Goal: Task Accomplishment & Management: Manage account settings

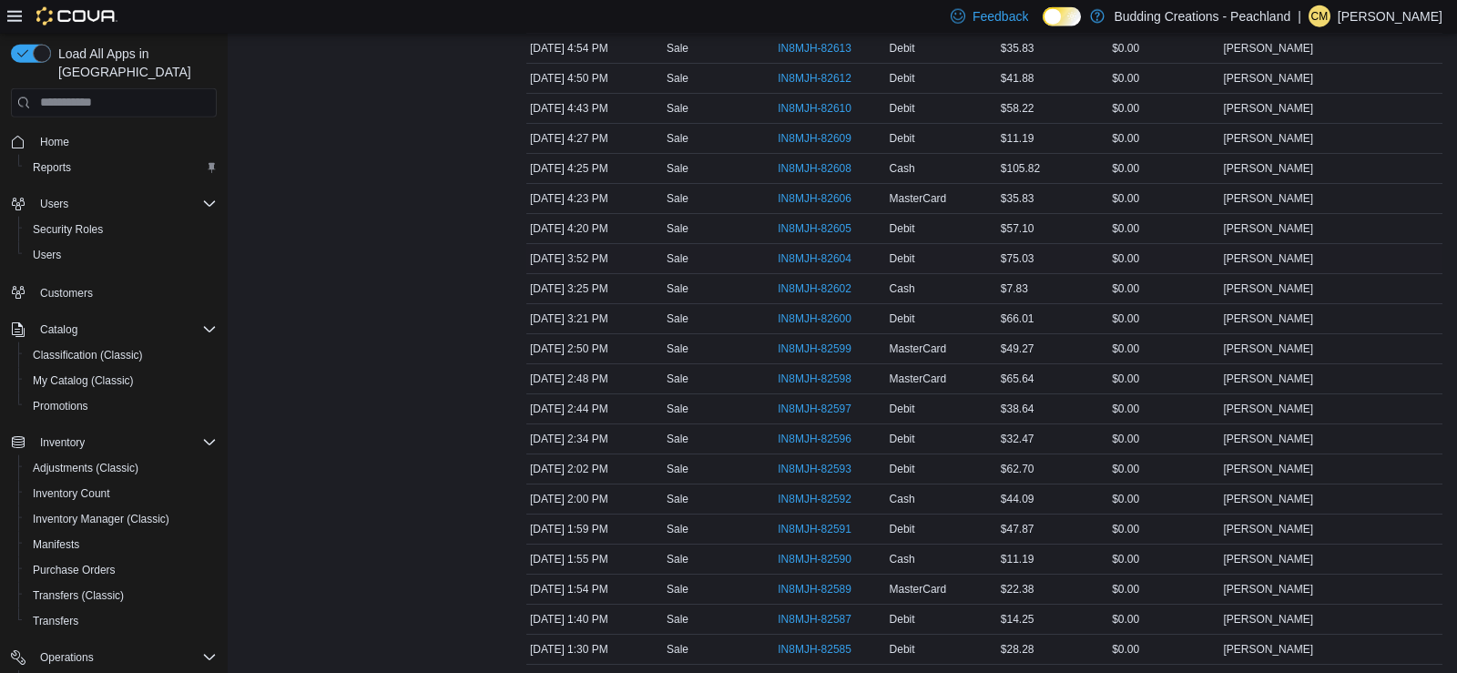
scroll to position [1024, 0]
click at [829, 162] on span "IN8MJH-82609" at bounding box center [815, 167] width 74 height 15
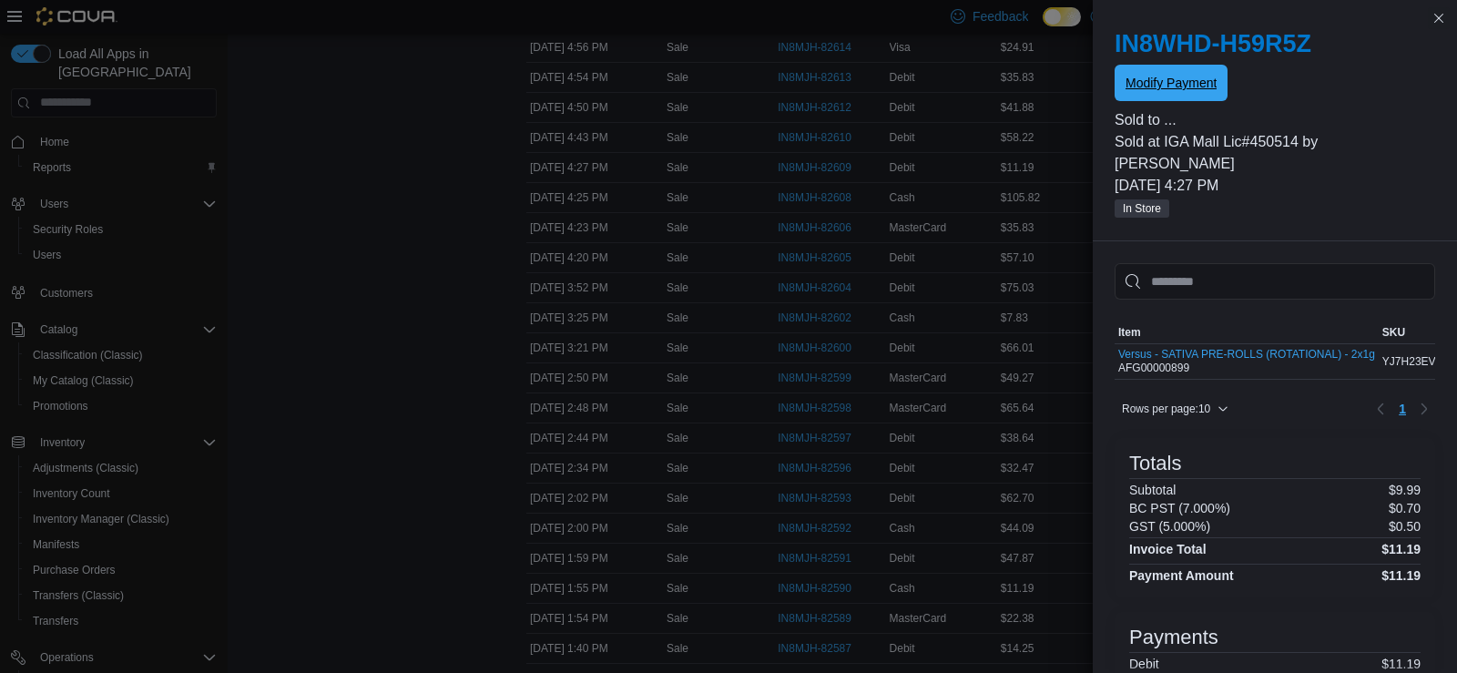
click at [1178, 70] on span "Modify Payment" at bounding box center [1171, 83] width 91 height 36
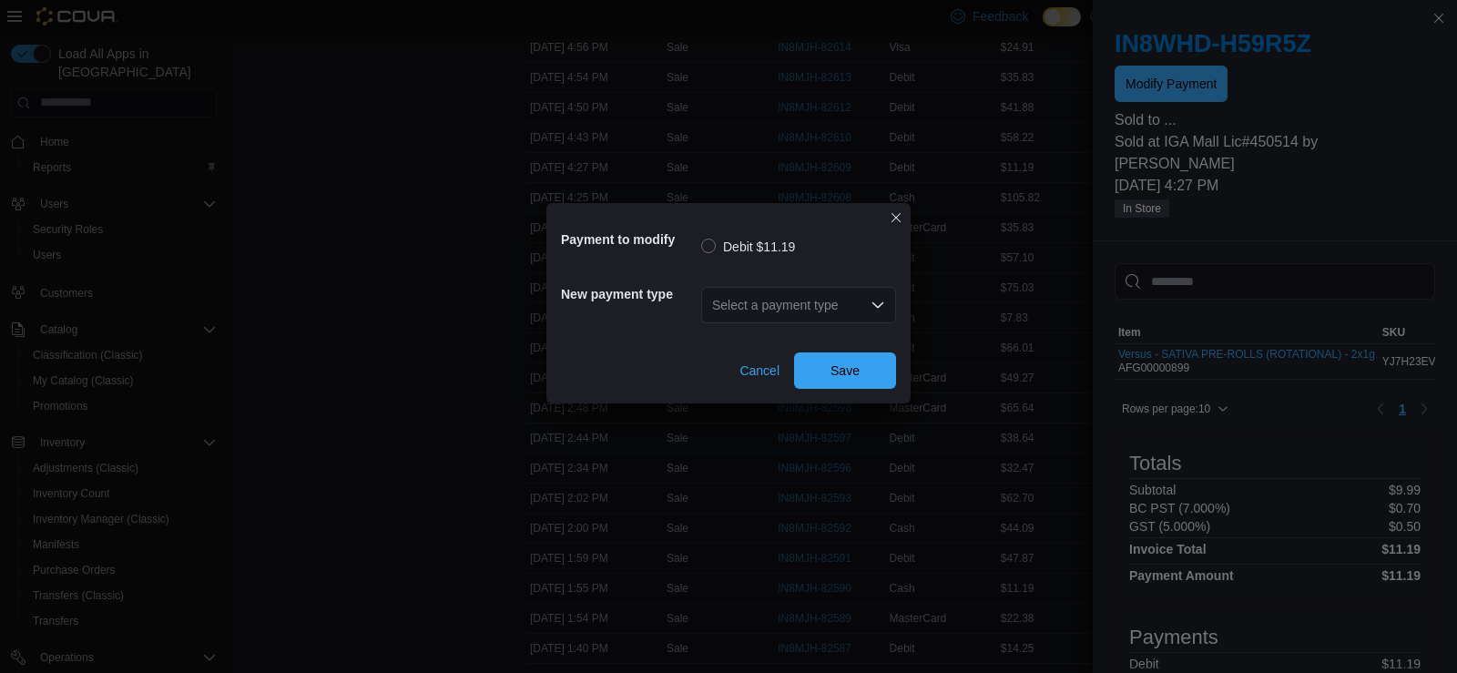
click at [765, 311] on div "Select a payment type" at bounding box center [798, 305] width 195 height 36
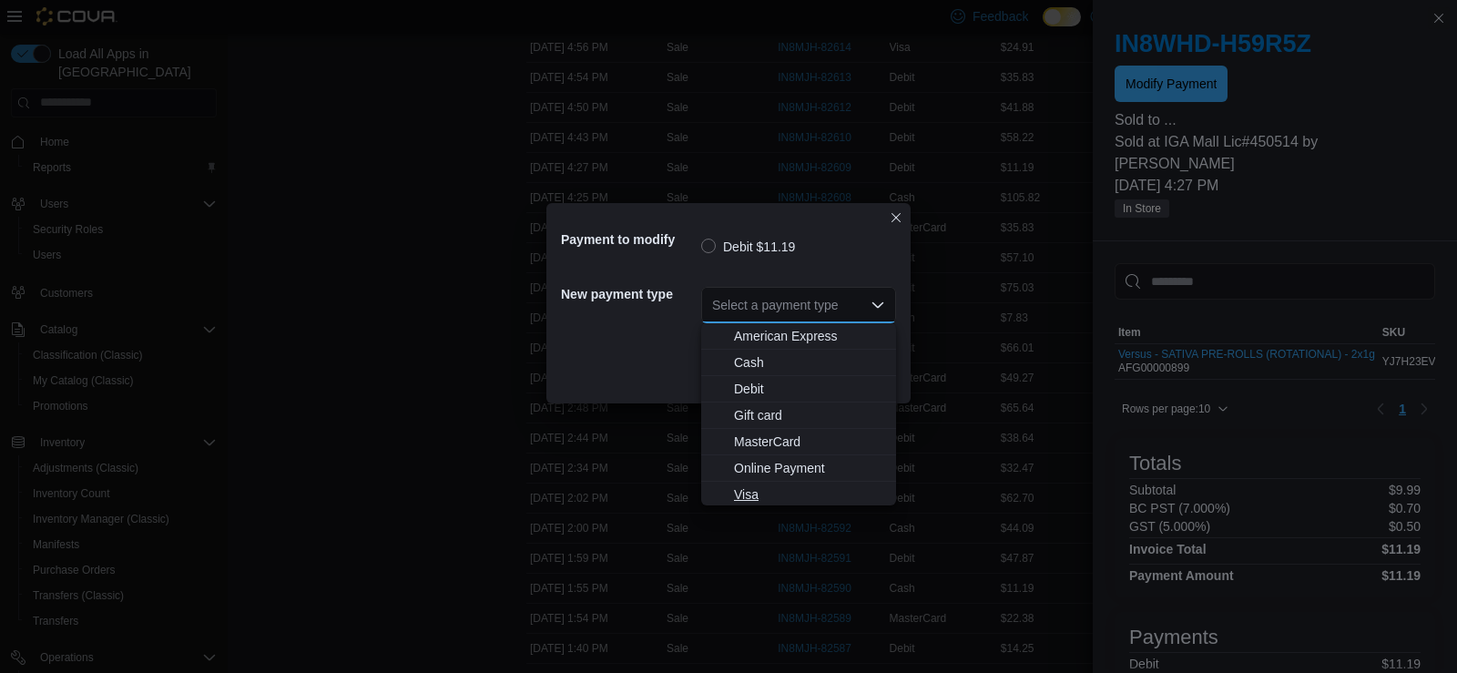
click at [744, 498] on span "Visa" at bounding box center [809, 494] width 151 height 18
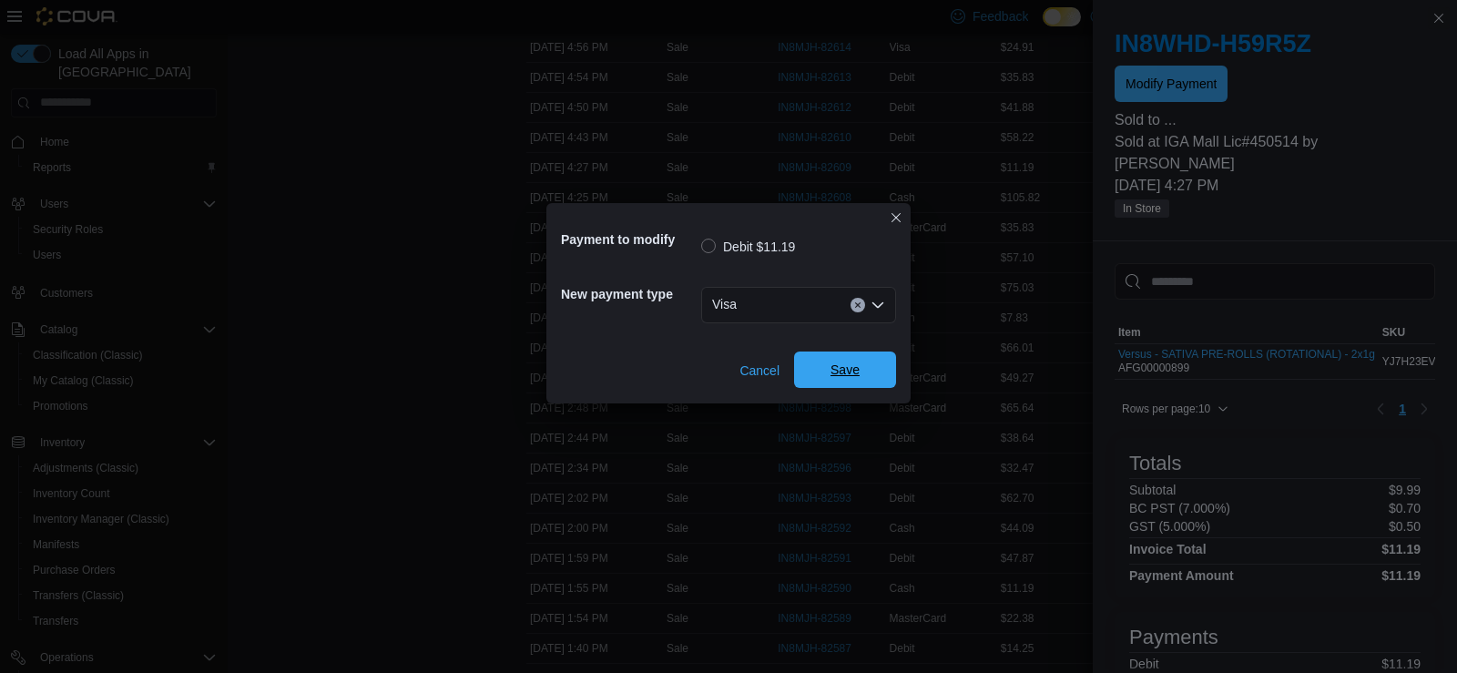
click at [864, 368] on span "Save" at bounding box center [845, 370] width 80 height 36
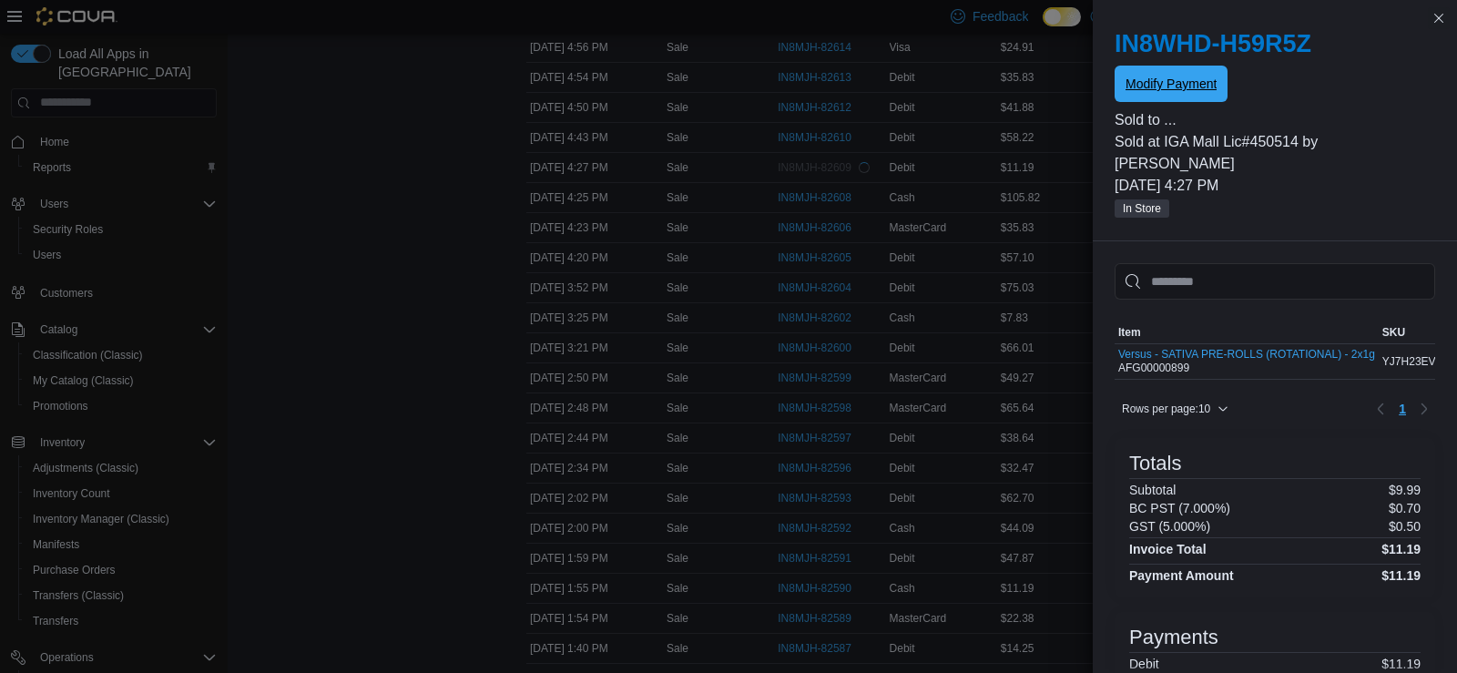
scroll to position [0, 0]
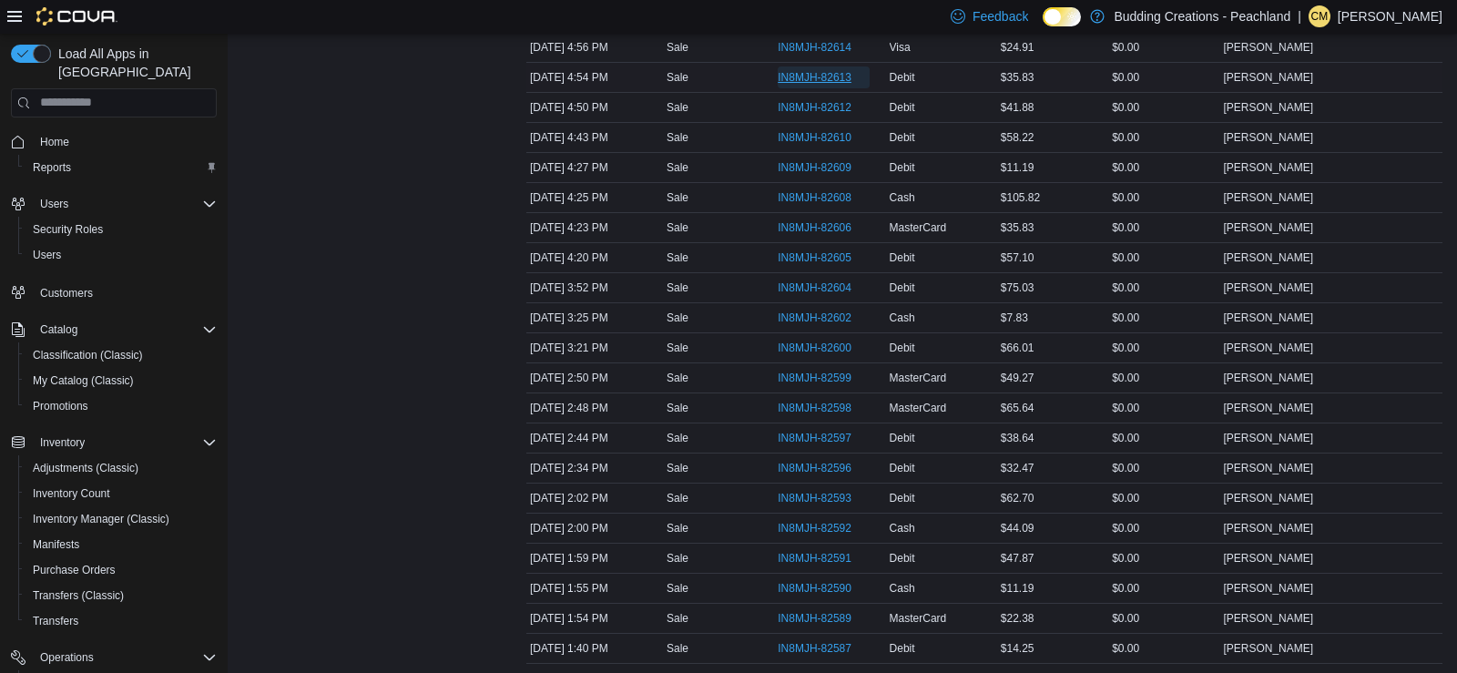
click at [817, 72] on span "IN8MJH-82613" at bounding box center [815, 77] width 74 height 15
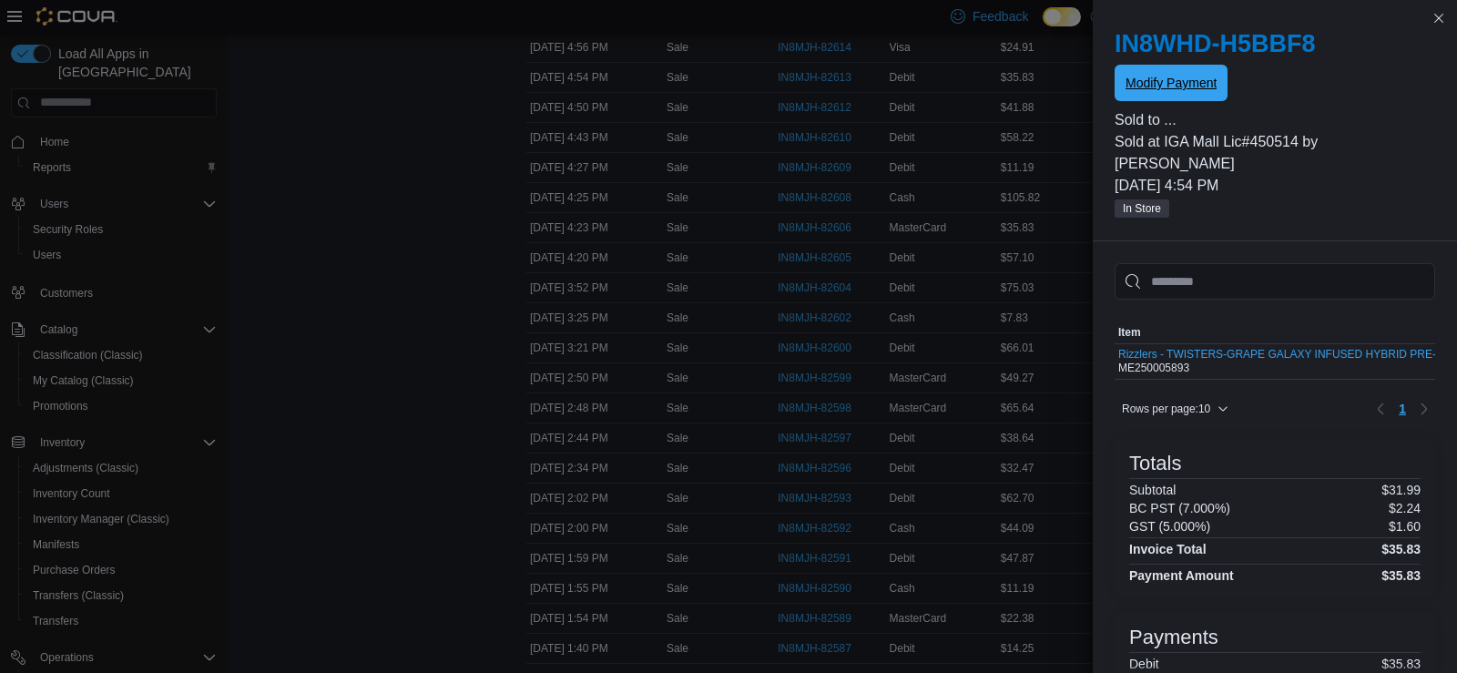
click at [1152, 92] on span "Modify Payment" at bounding box center [1171, 83] width 91 height 18
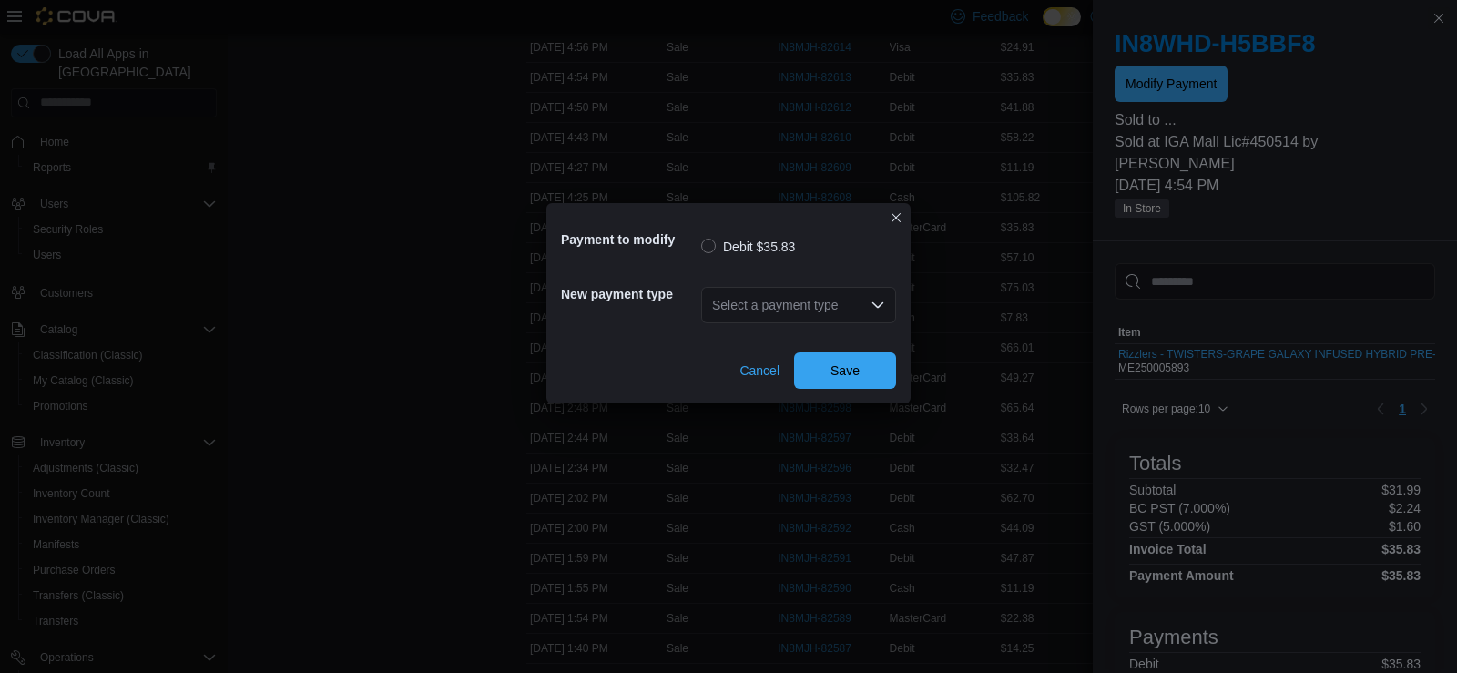
click at [749, 302] on div "Select a payment type" at bounding box center [798, 305] width 195 height 36
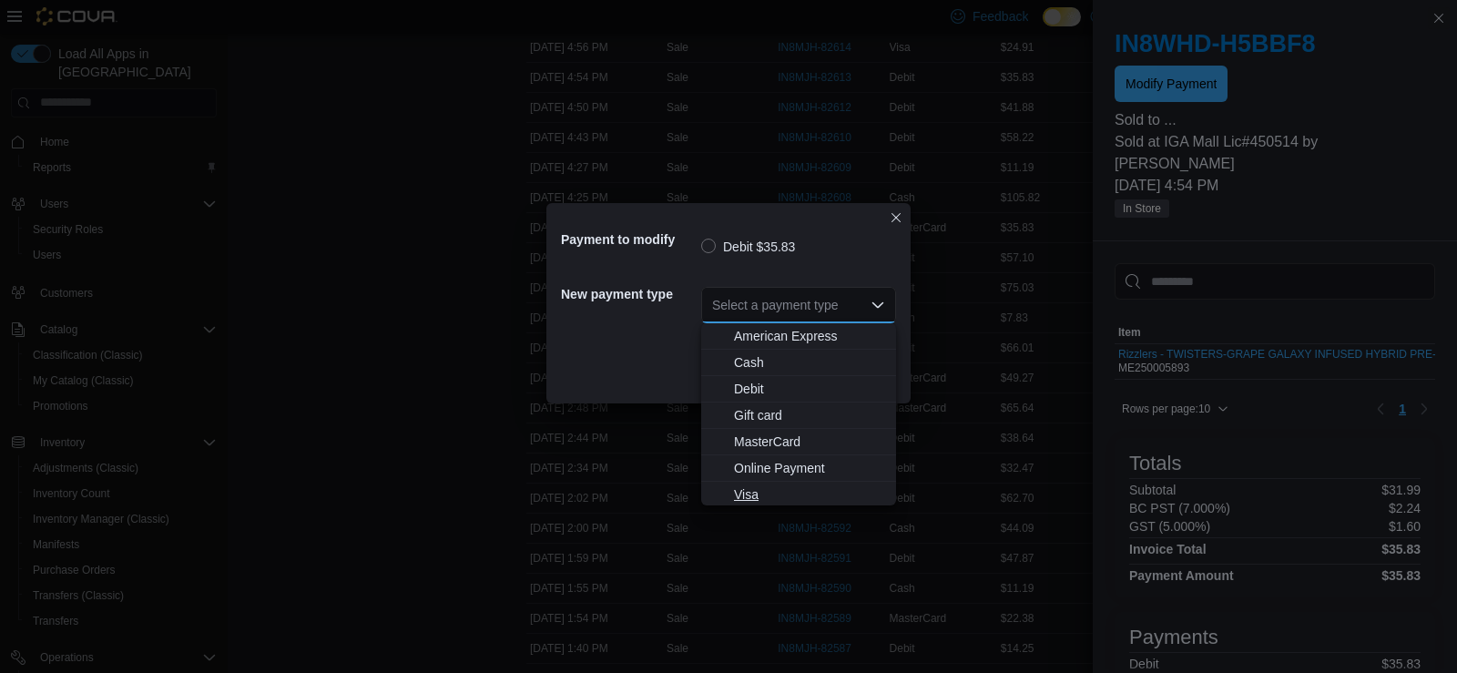
click at [748, 490] on span "Visa" at bounding box center [809, 494] width 151 height 18
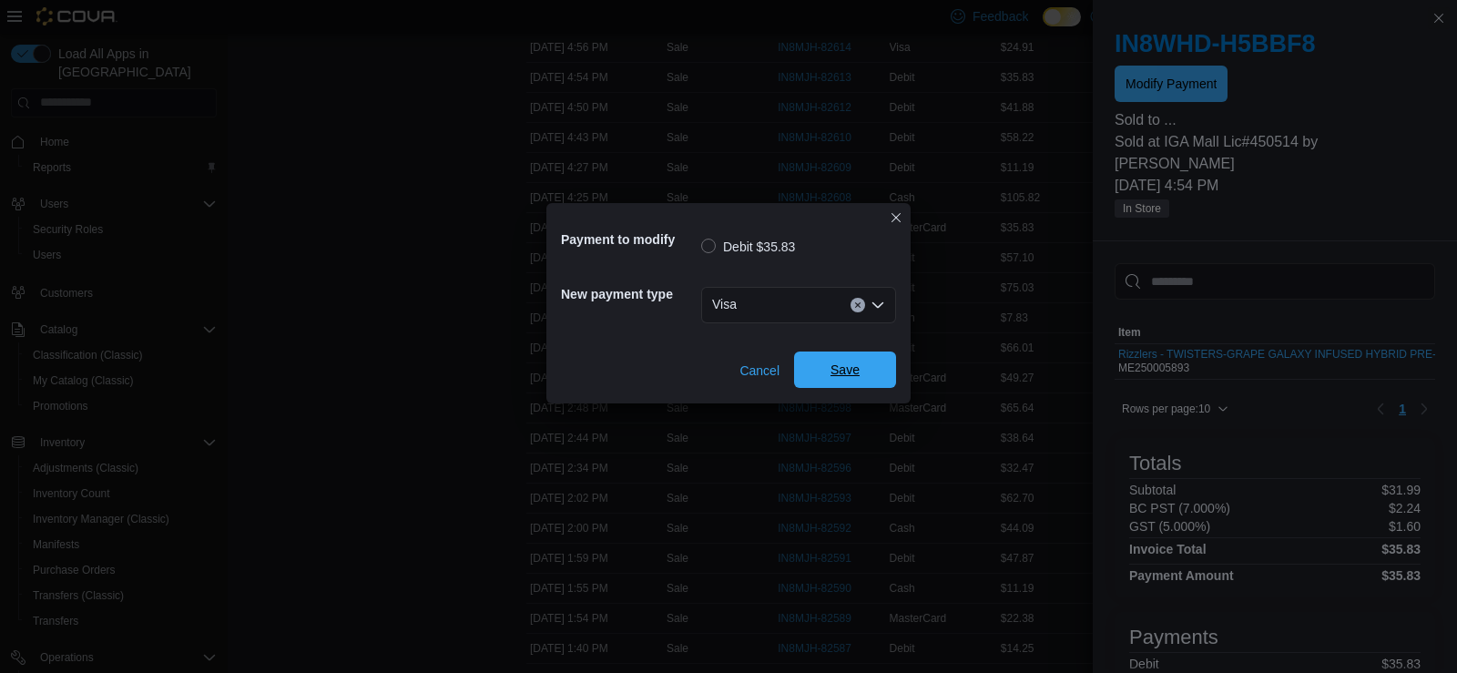
click at [827, 377] on span "Save" at bounding box center [845, 370] width 80 height 36
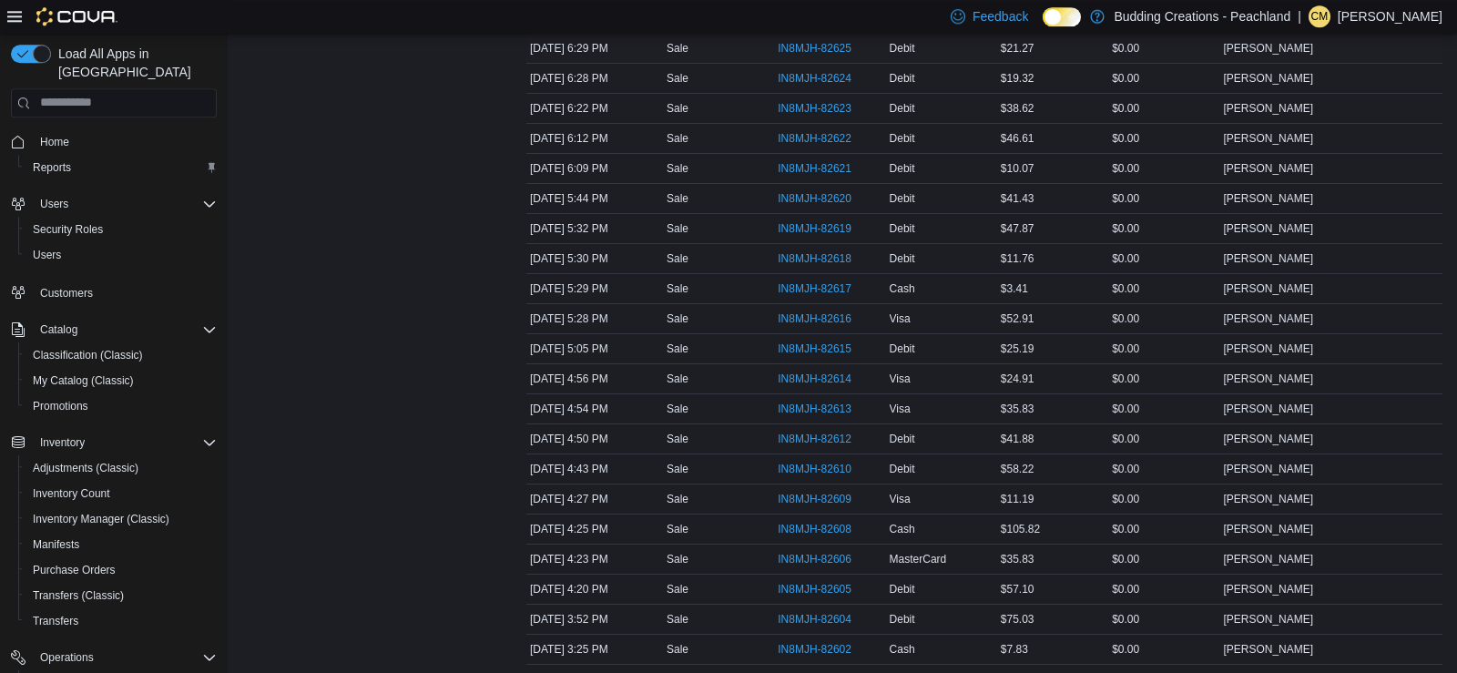
scroll to position [650, 0]
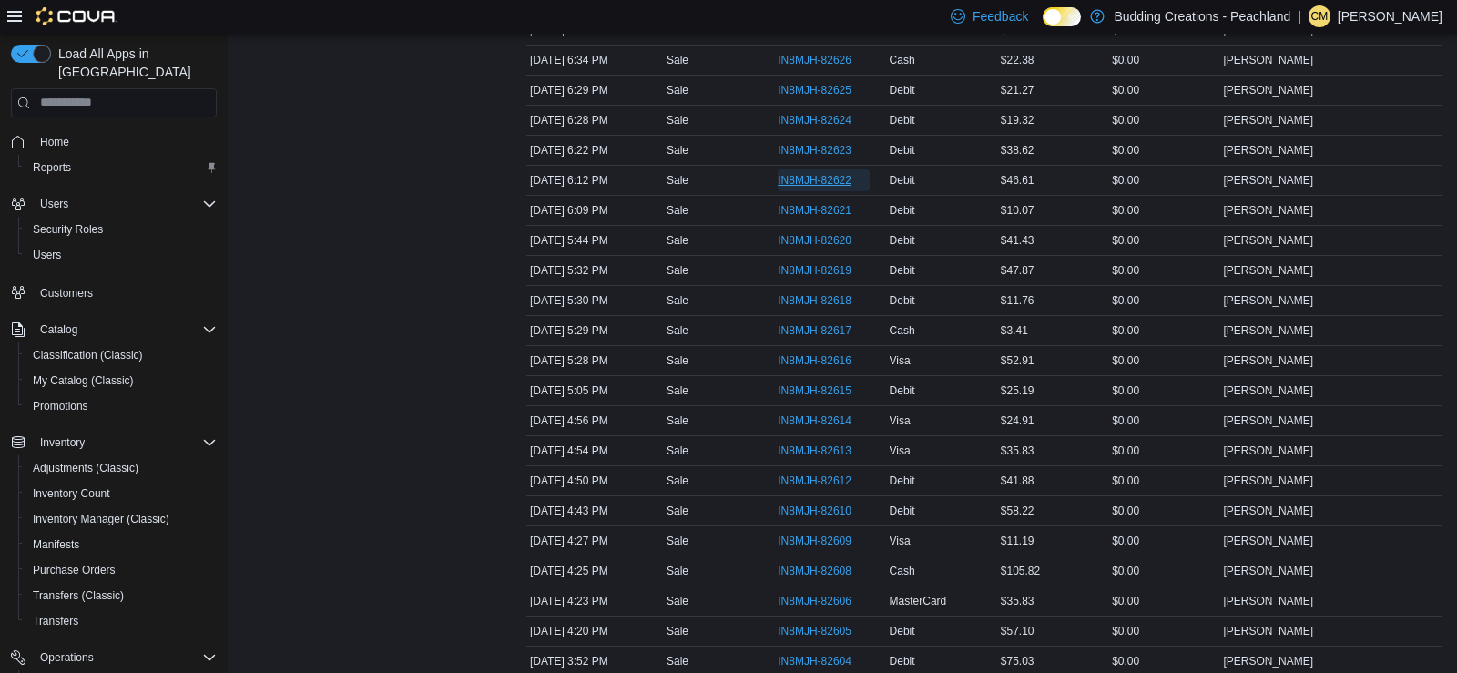
click at [853, 180] on span "IN8MJH-82622" at bounding box center [824, 180] width 92 height 22
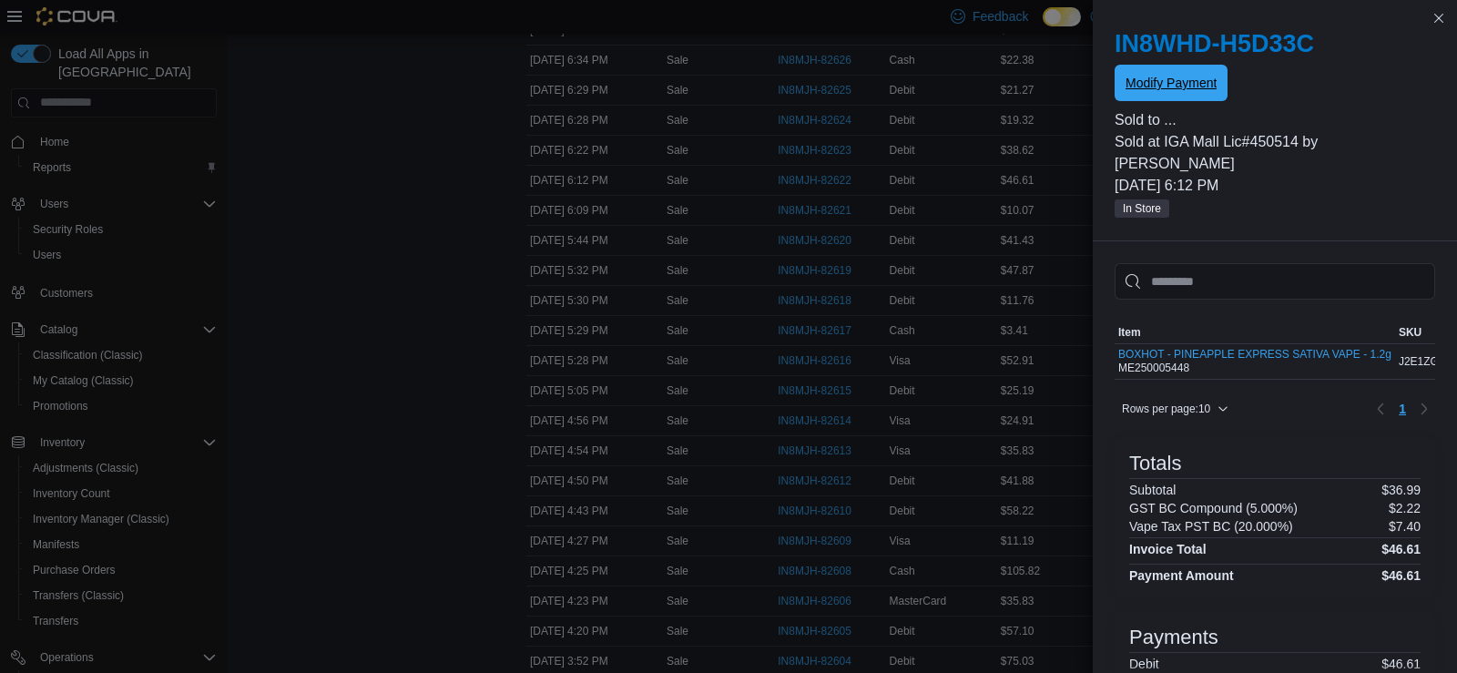
click at [1155, 78] on span "Modify Payment" at bounding box center [1171, 83] width 91 height 18
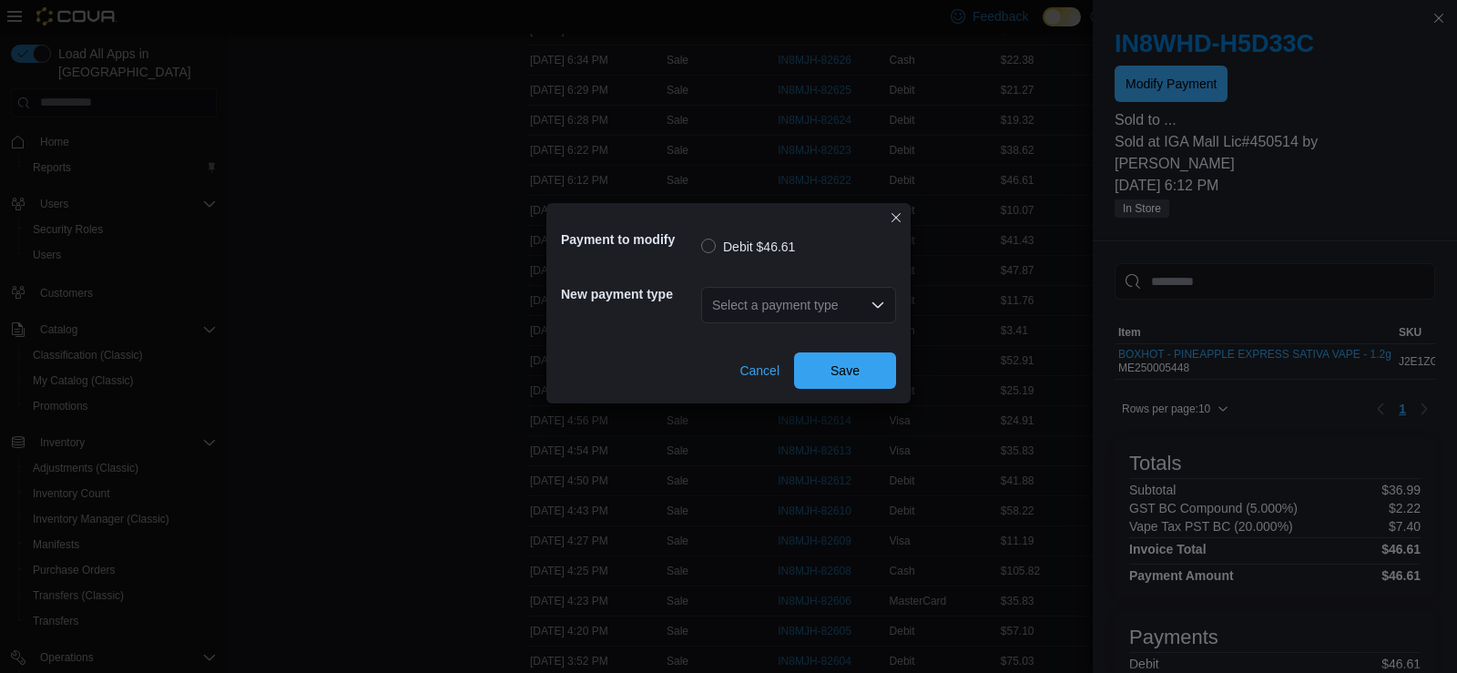
drag, startPoint x: 832, startPoint y: 299, endPoint x: 831, endPoint y: 308, distance: 9.3
click at [835, 305] on div "Select a payment type" at bounding box center [798, 305] width 195 height 36
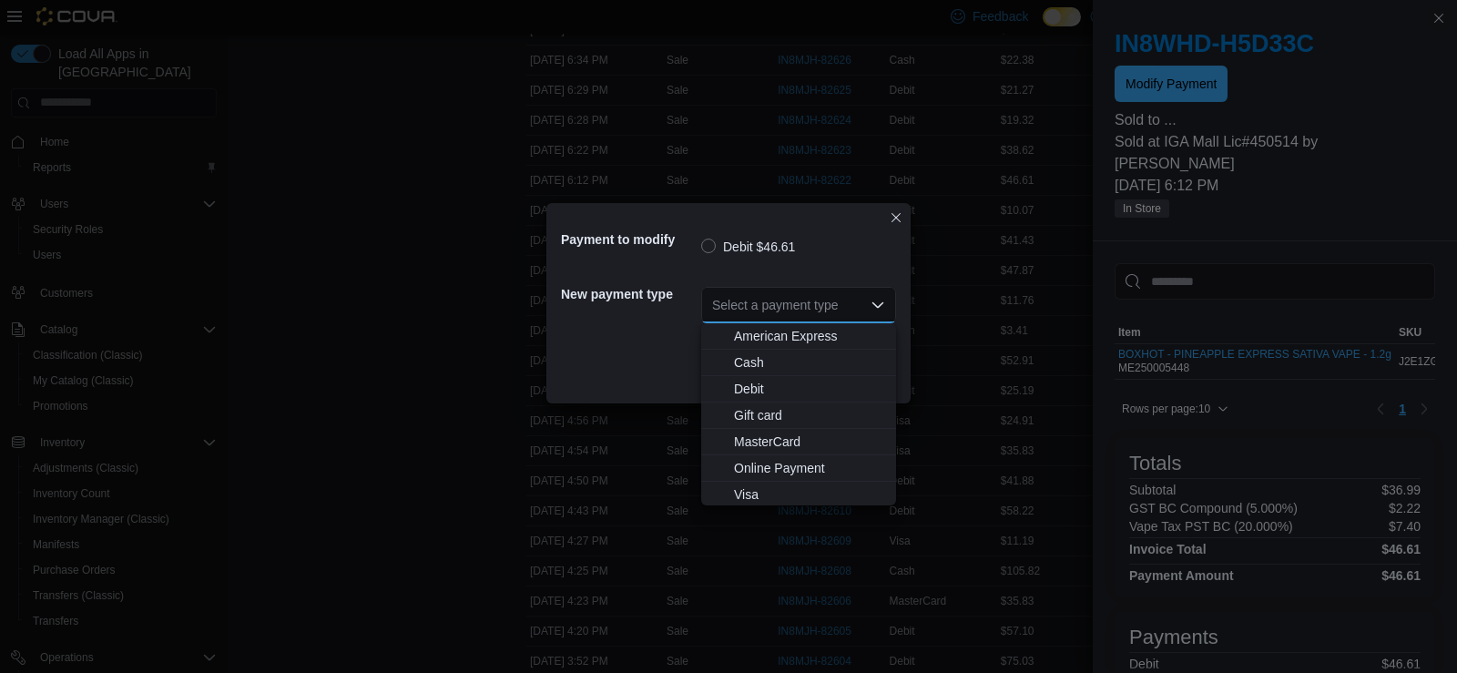
click at [744, 496] on span "Visa" at bounding box center [809, 494] width 151 height 18
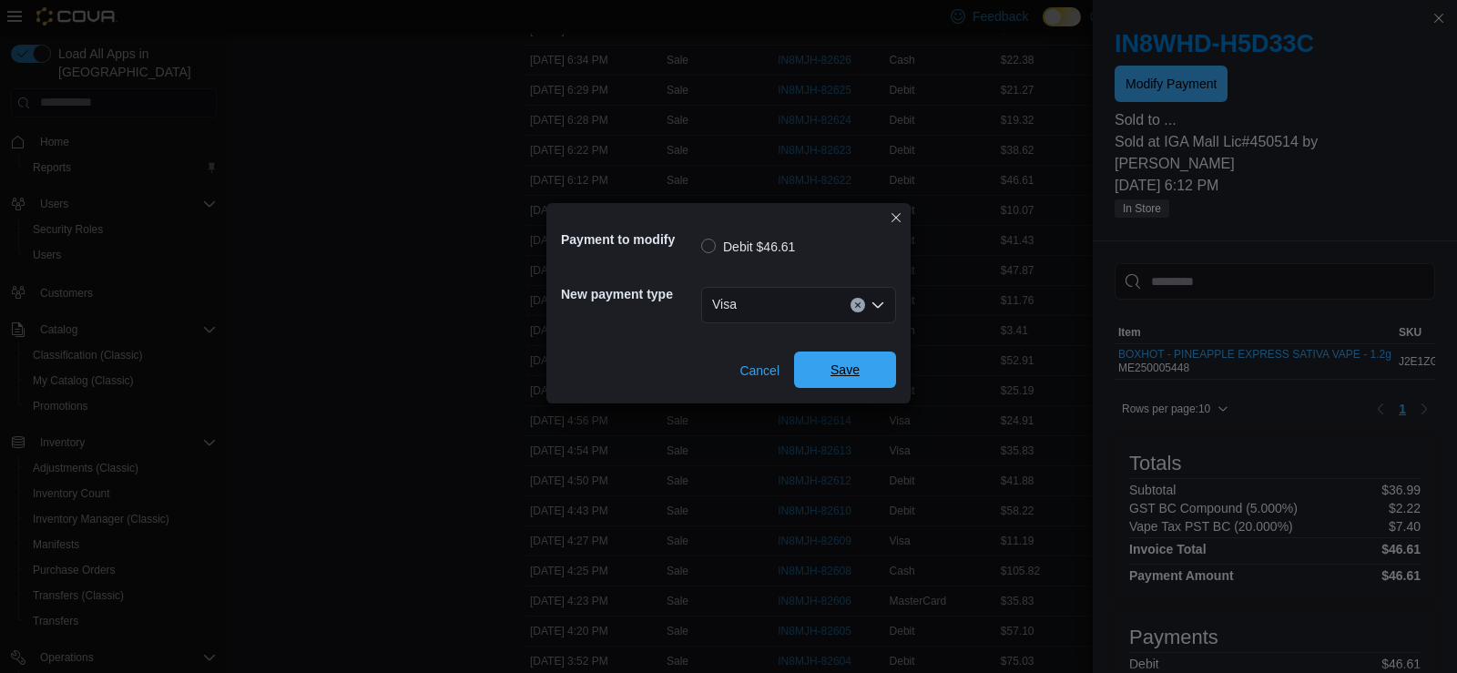
click at [834, 365] on span "Save" at bounding box center [845, 370] width 29 height 18
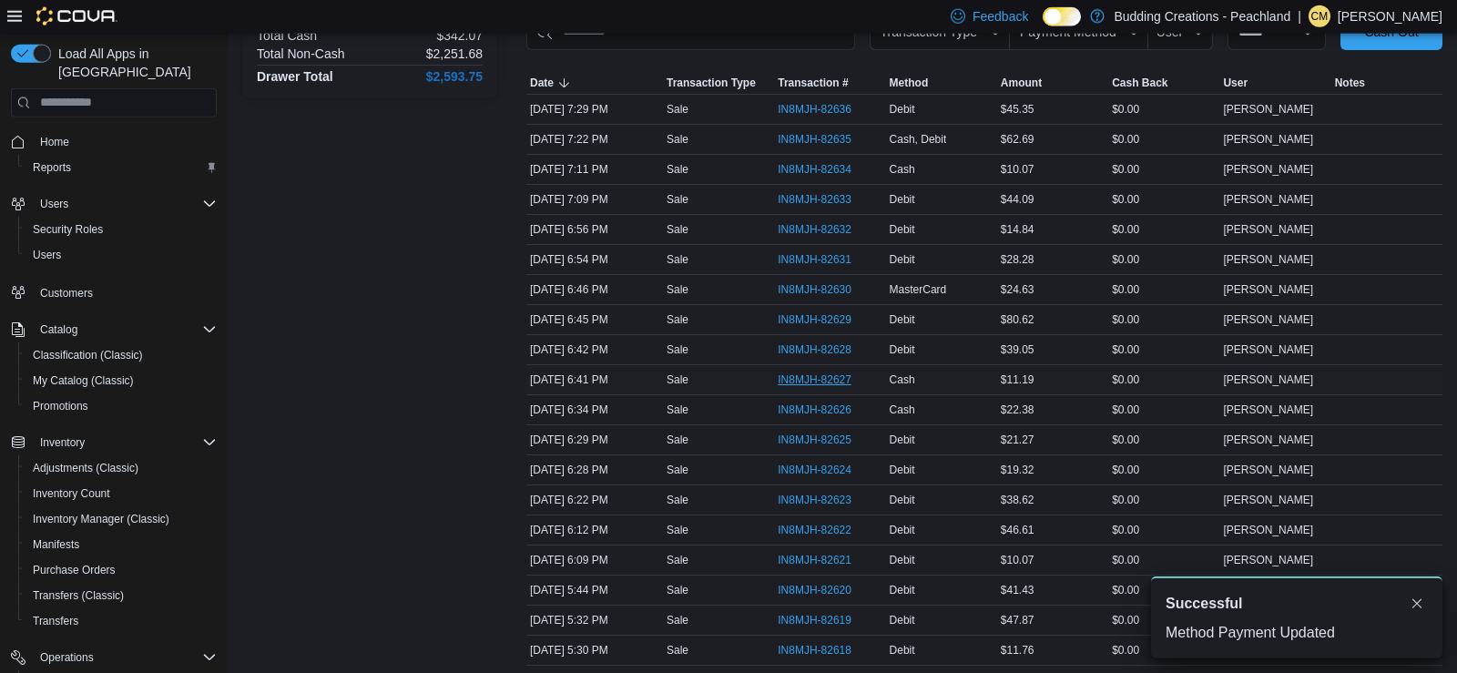
scroll to position [186, 0]
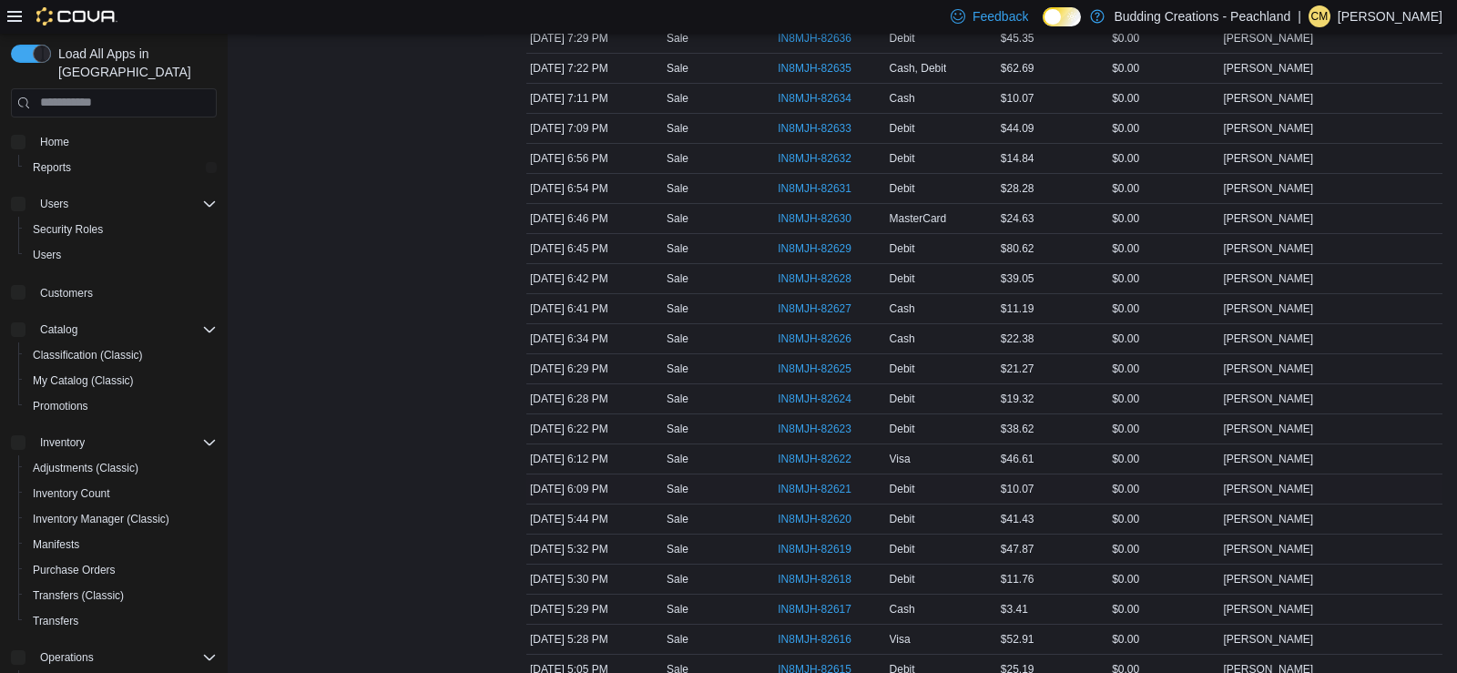
scroll to position [836, 0]
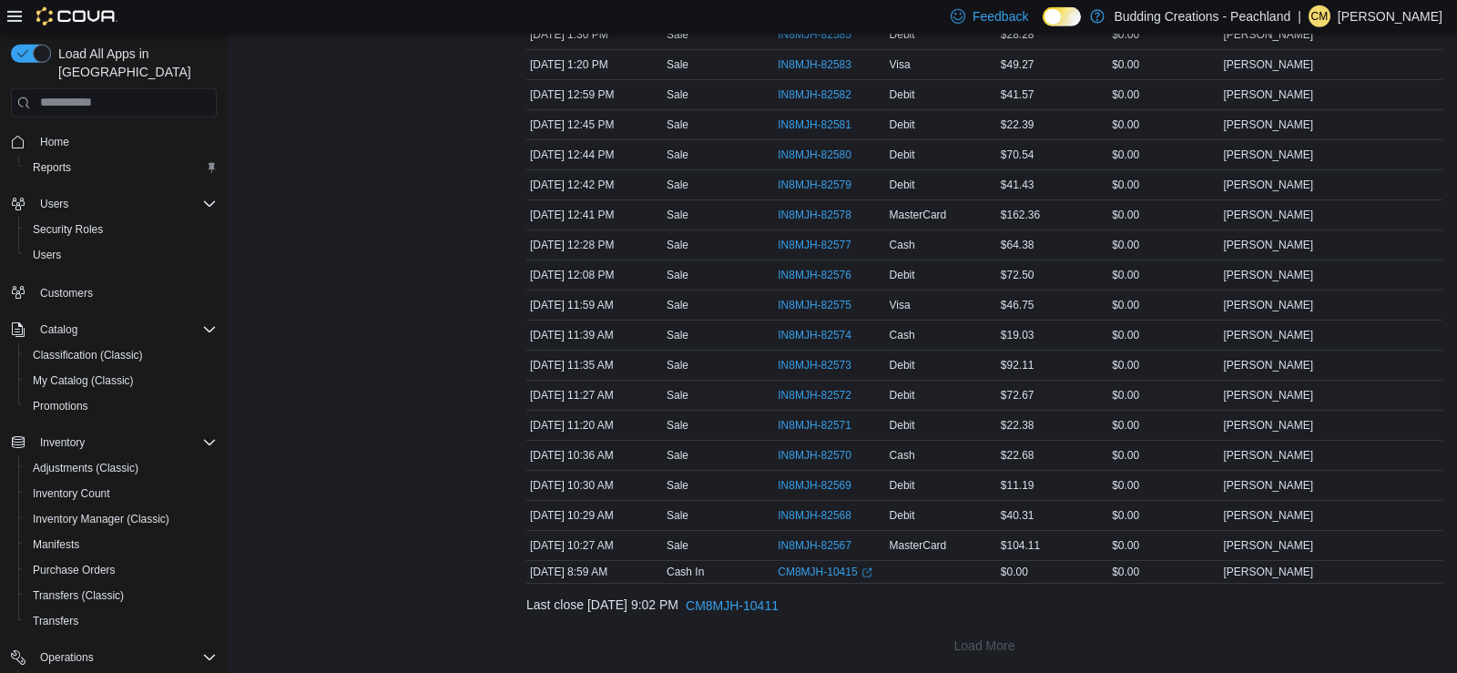
scroll to position [1674, 0]
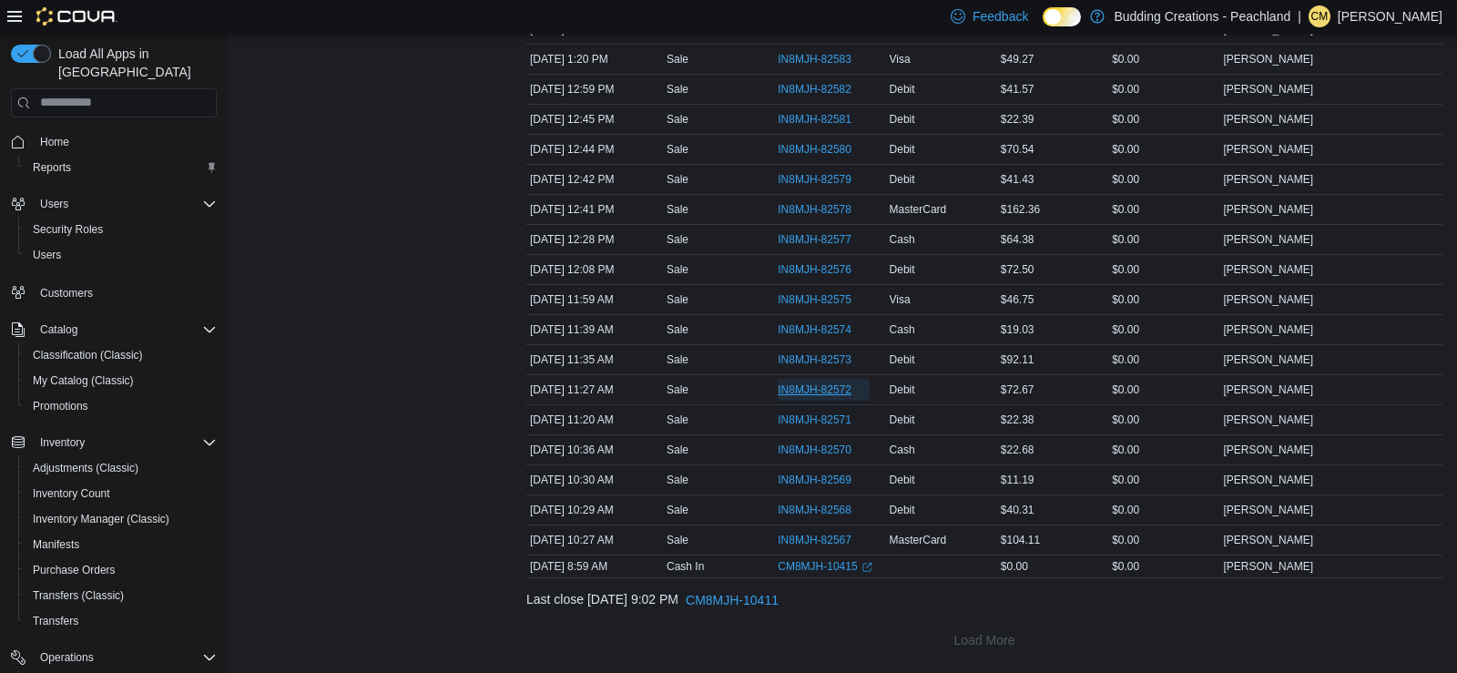
click at [848, 389] on span "IN8MJH-82572" at bounding box center [815, 389] width 74 height 15
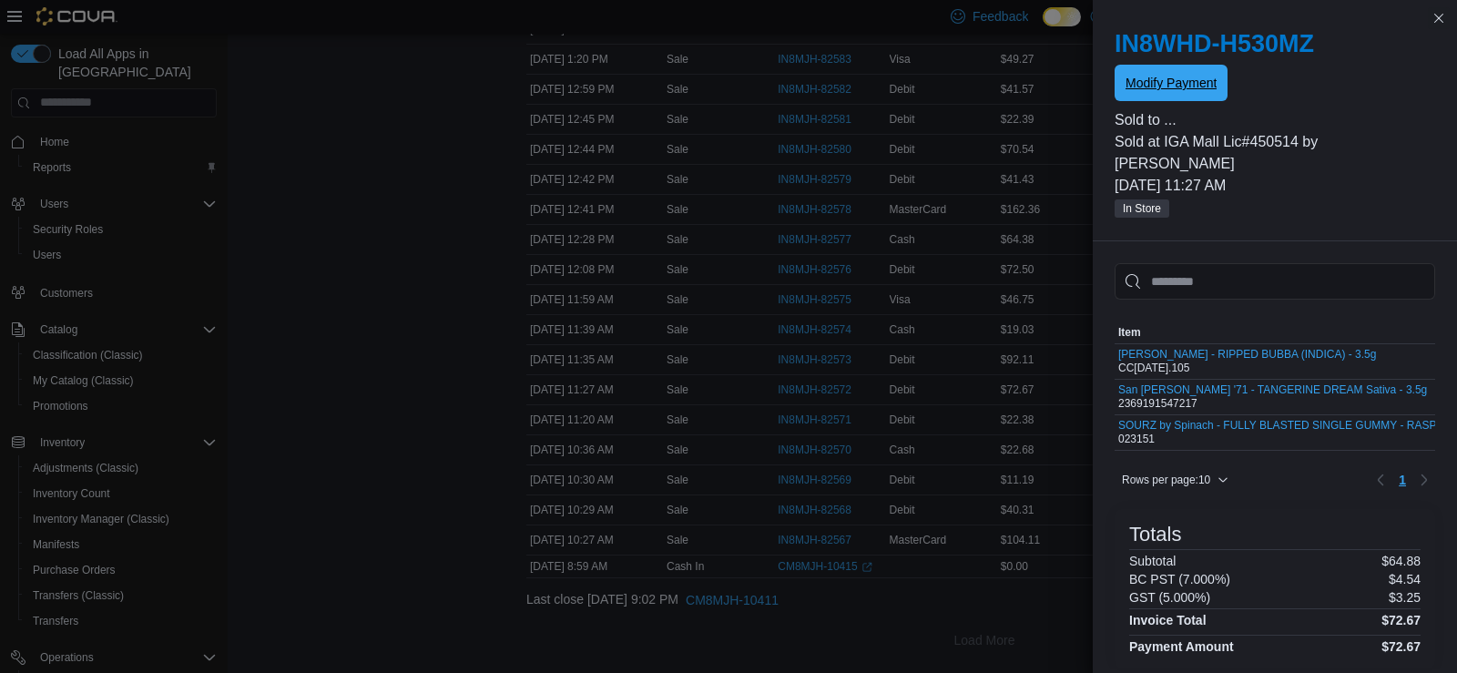
click at [1157, 83] on span "Modify Payment" at bounding box center [1171, 83] width 91 height 18
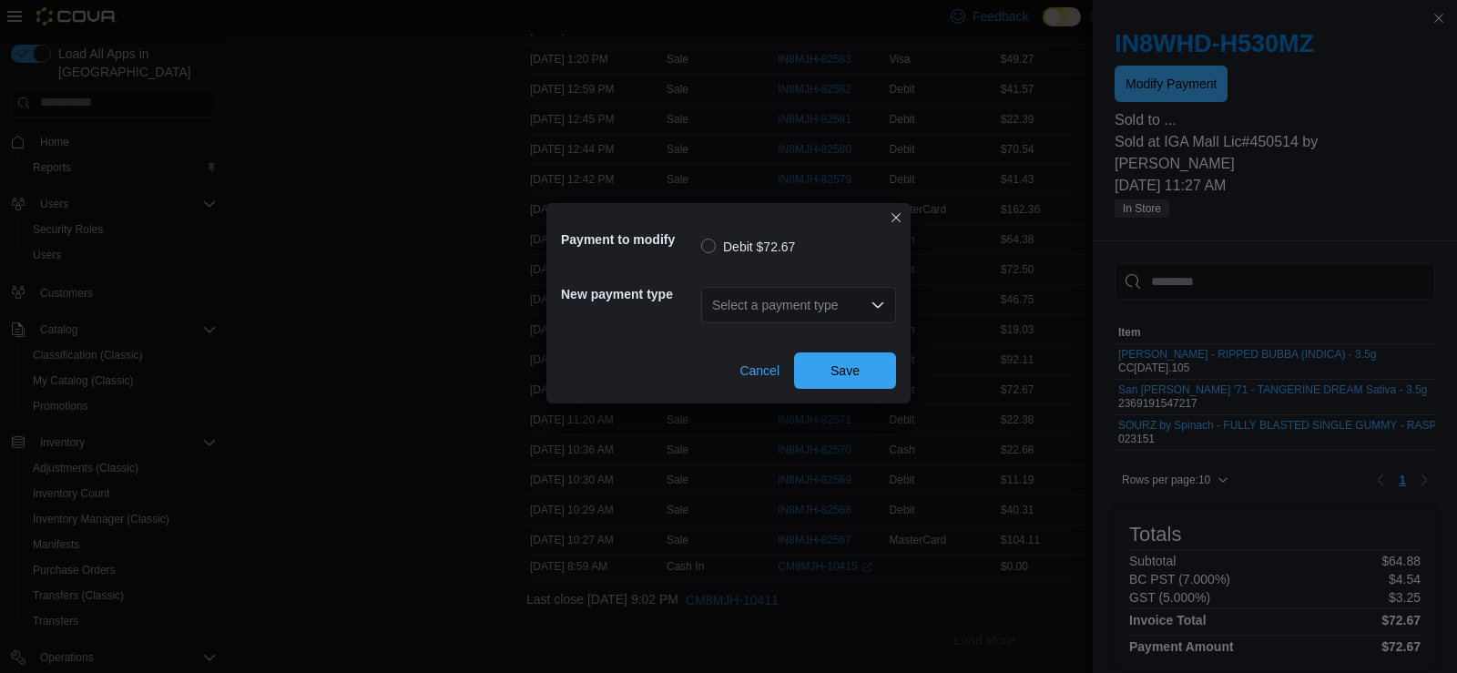
click at [781, 307] on div "Select a payment type" at bounding box center [798, 305] width 195 height 36
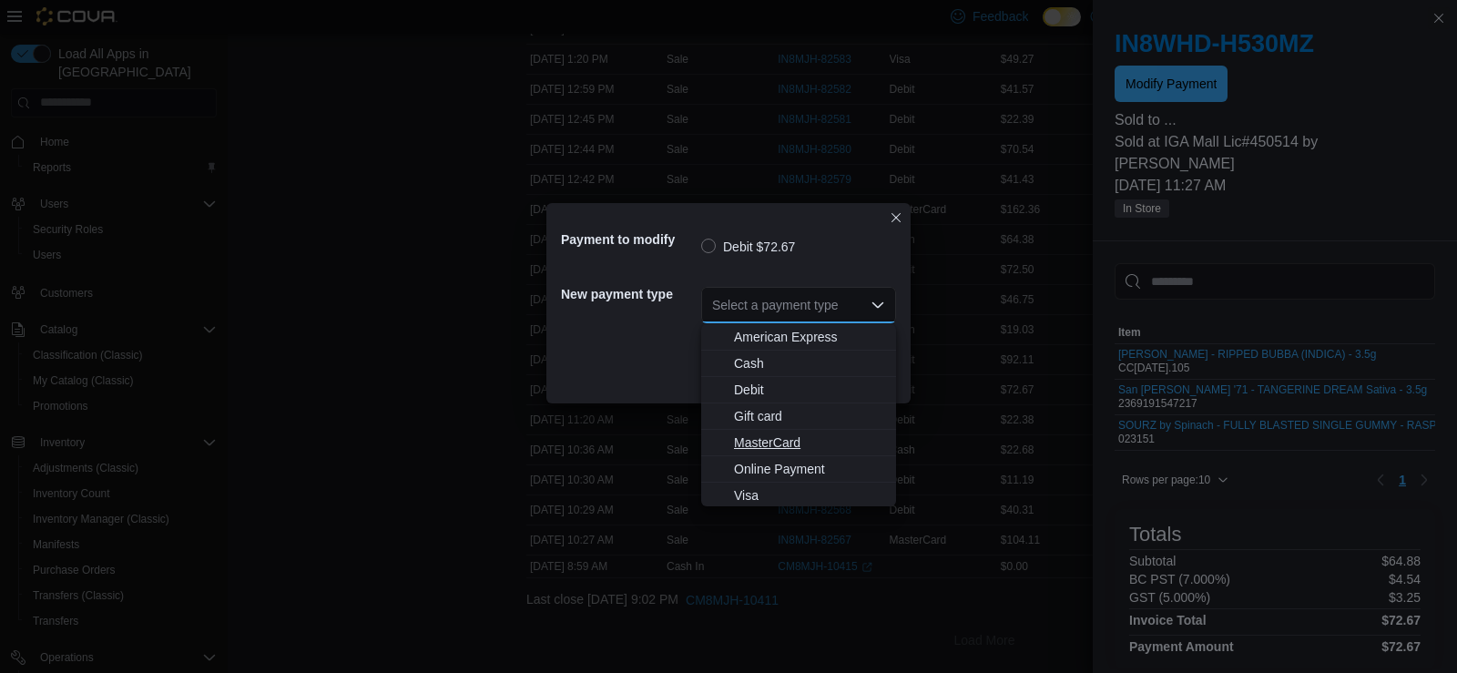
click at [782, 445] on span "MasterCard" at bounding box center [809, 442] width 151 height 18
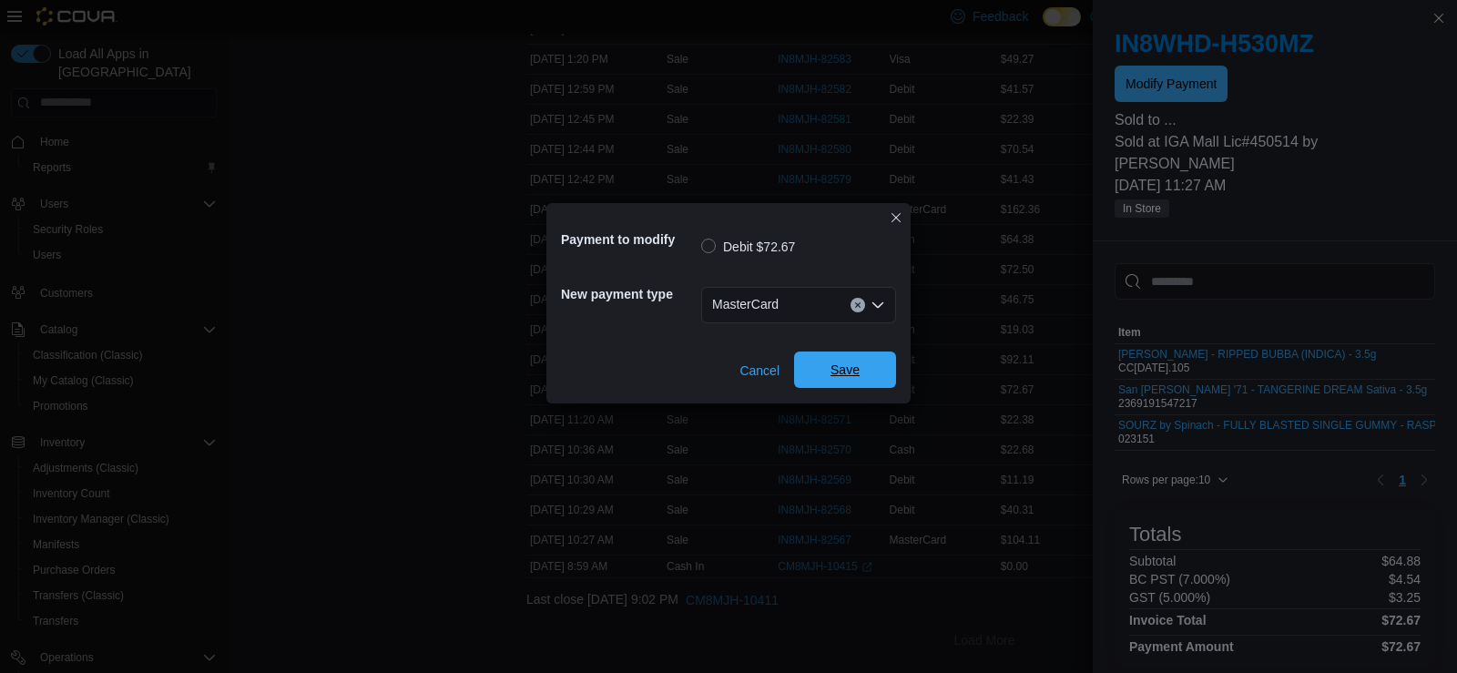
click at [831, 378] on span "Save" at bounding box center [845, 370] width 80 height 36
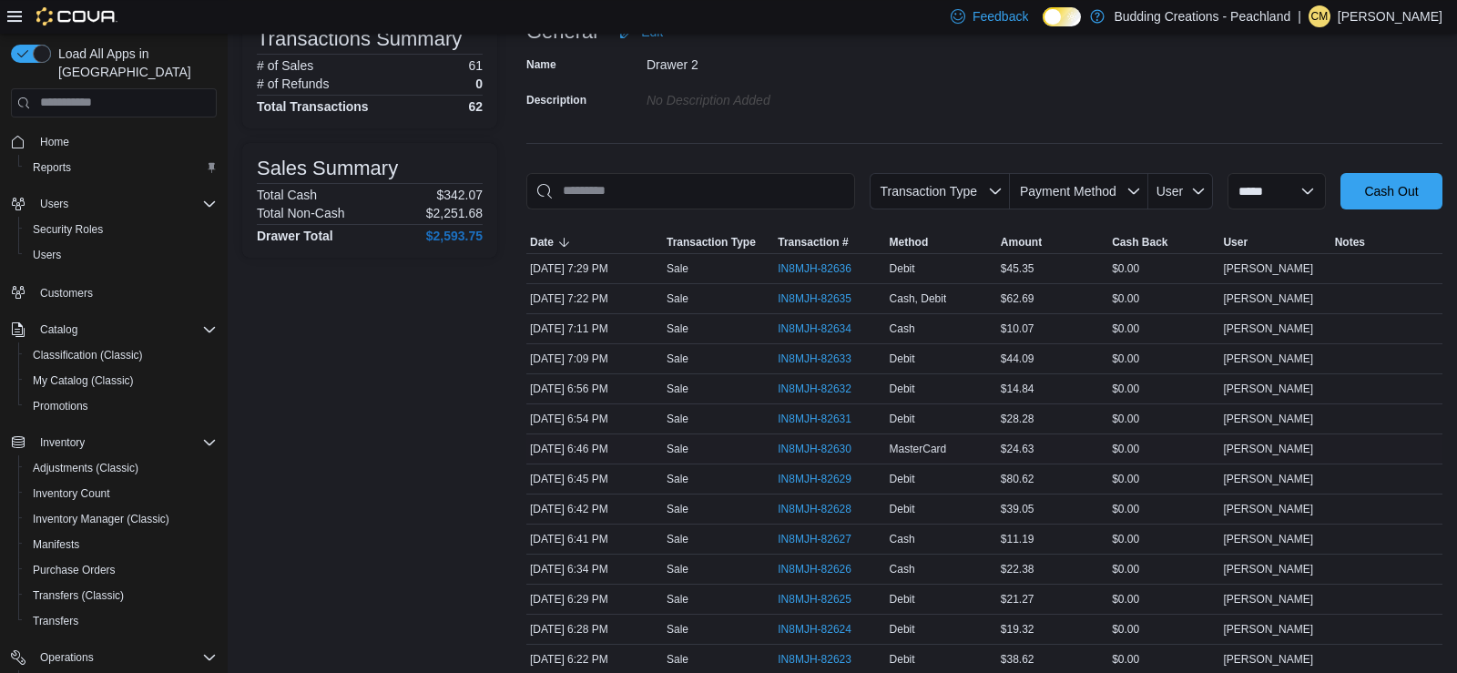
scroll to position [95, 0]
